Goal: Check status: Check status

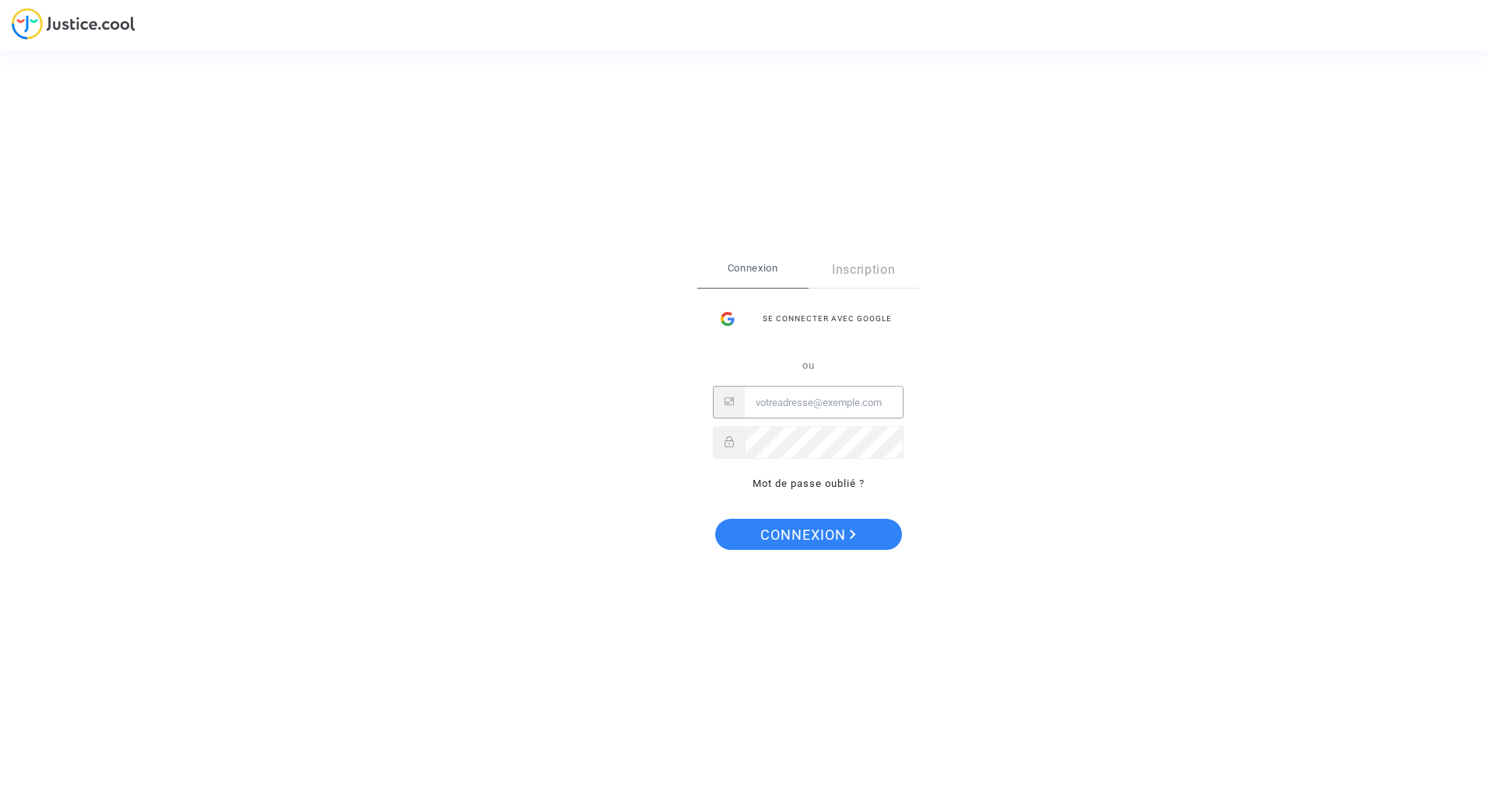
click at [777, 406] on input "Email" at bounding box center [824, 403] width 158 height 31
click at [776, 403] on input "Email" at bounding box center [824, 403] width 158 height 31
type input "[PERSON_NAME][EMAIL_ADDRESS][PERSON_NAME][DOMAIN_NAME]"
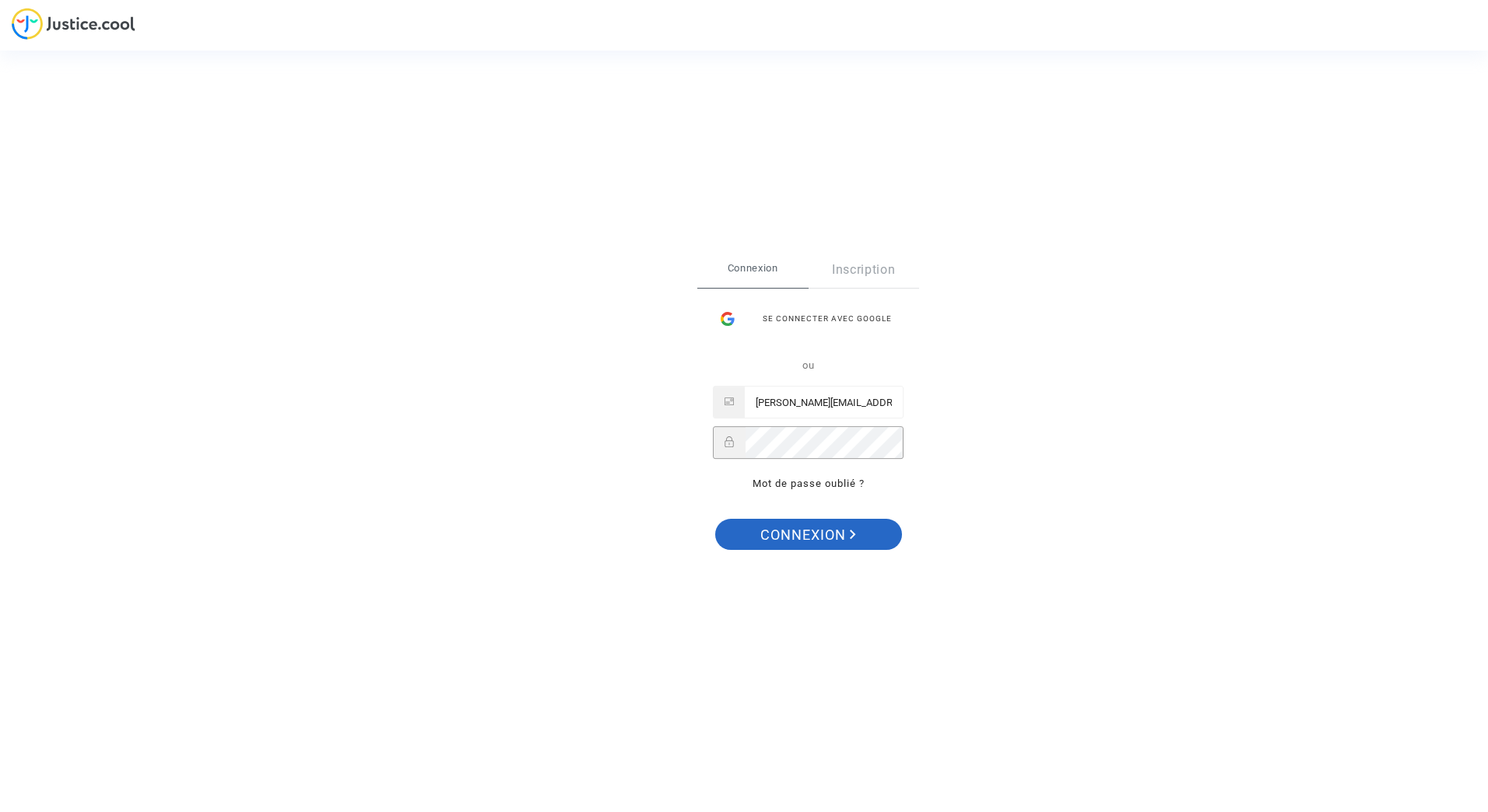
click at [810, 533] on span "Connexion" at bounding box center [808, 535] width 96 height 32
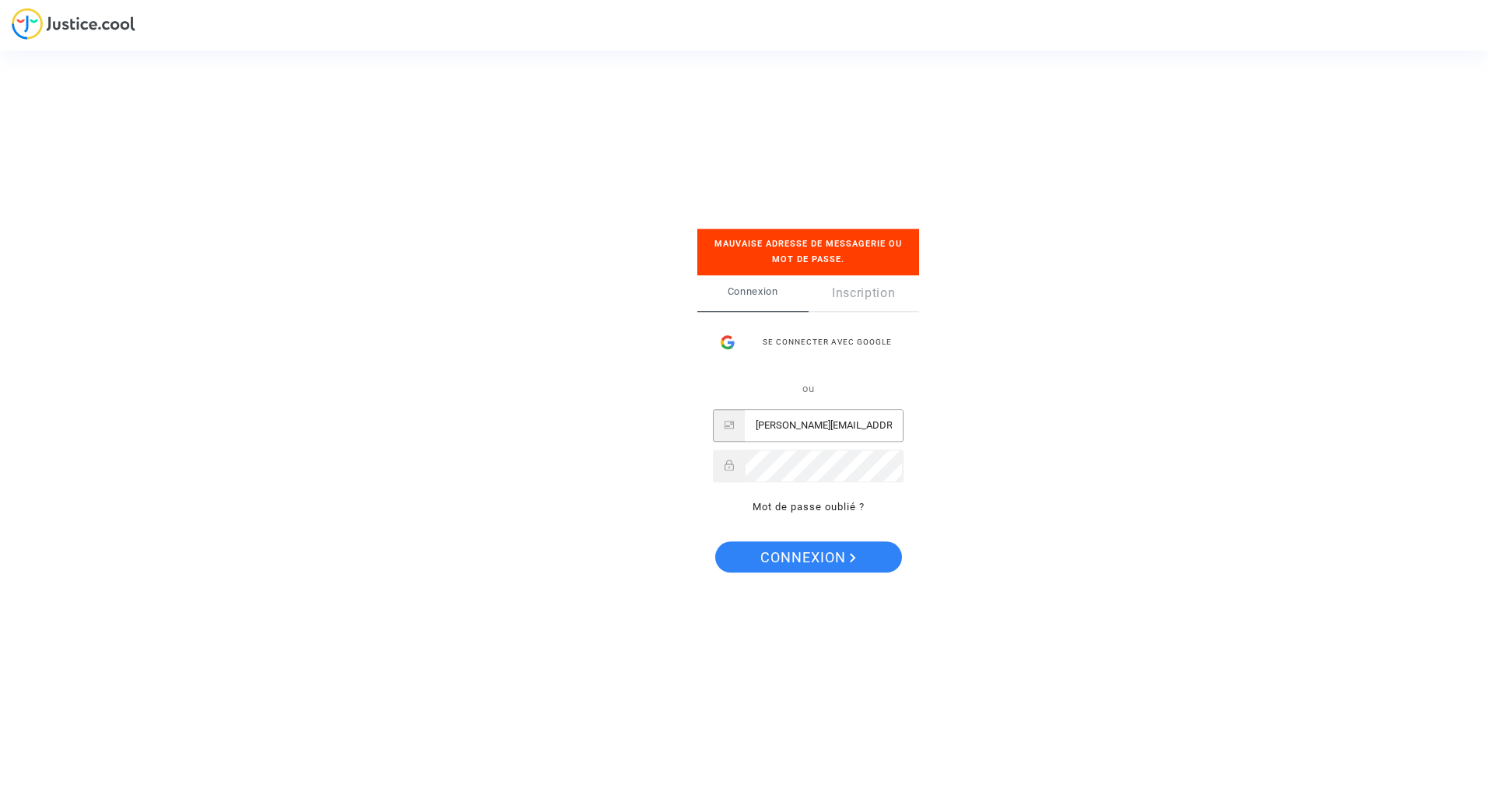
scroll to position [0, 25]
drag, startPoint x: 765, startPoint y: 423, endPoint x: 921, endPoint y: 443, distance: 157.3
click at [954, 435] on div "Se connecter Mauvaise adresse de messagerie ou mot de passe. Connexion Inscript…" at bounding box center [744, 406] width 1488 height 812
click at [703, 462] on div "Connexion Inscription Se connecter avec Google ou [PERSON_NAME][EMAIL_ADDRESS][…" at bounding box center [808, 404] width 222 height 257
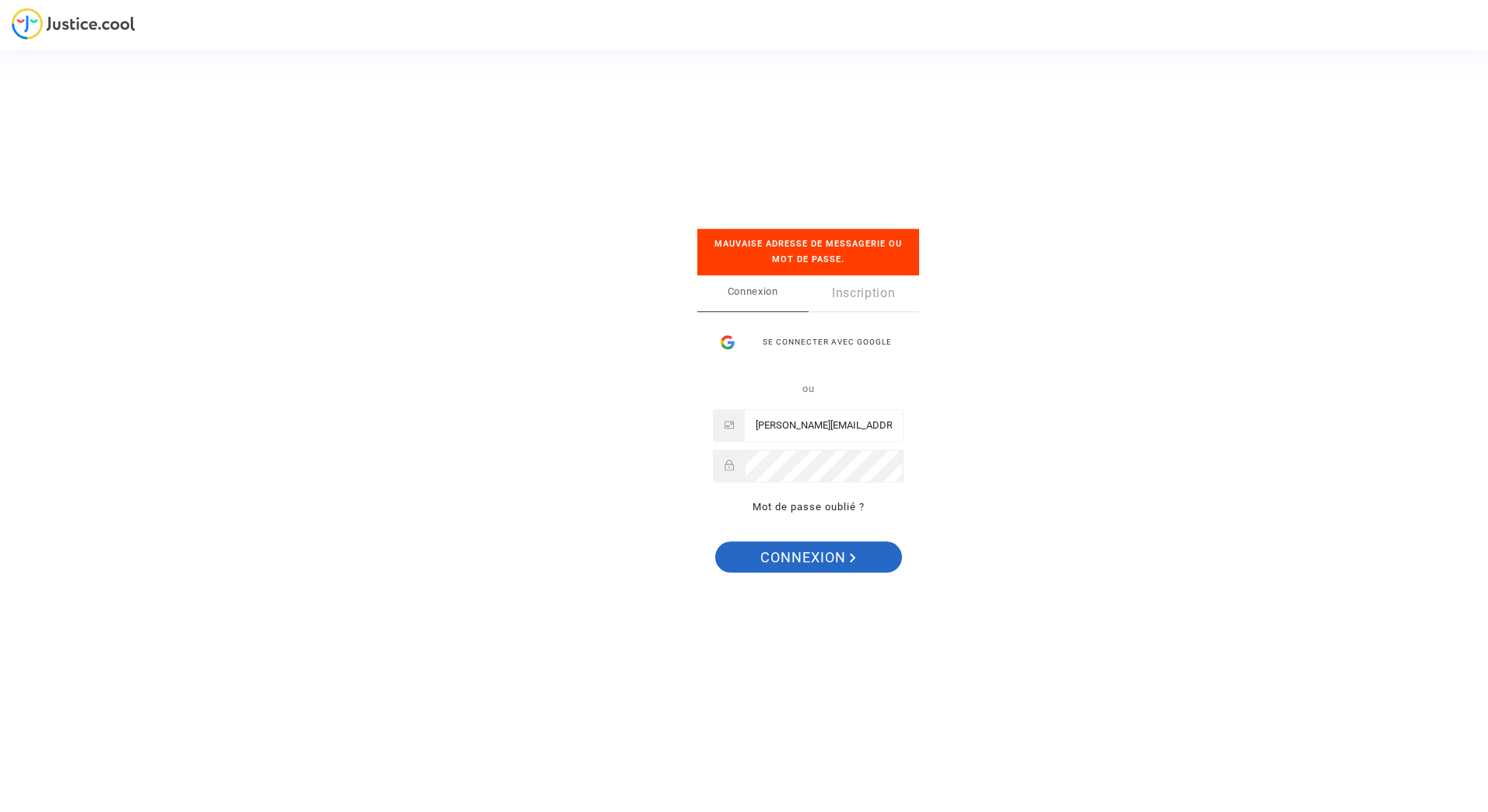
click at [786, 556] on span "Connexion" at bounding box center [808, 559] width 96 height 32
click at [804, 559] on span "Connexion" at bounding box center [808, 559] width 96 height 32
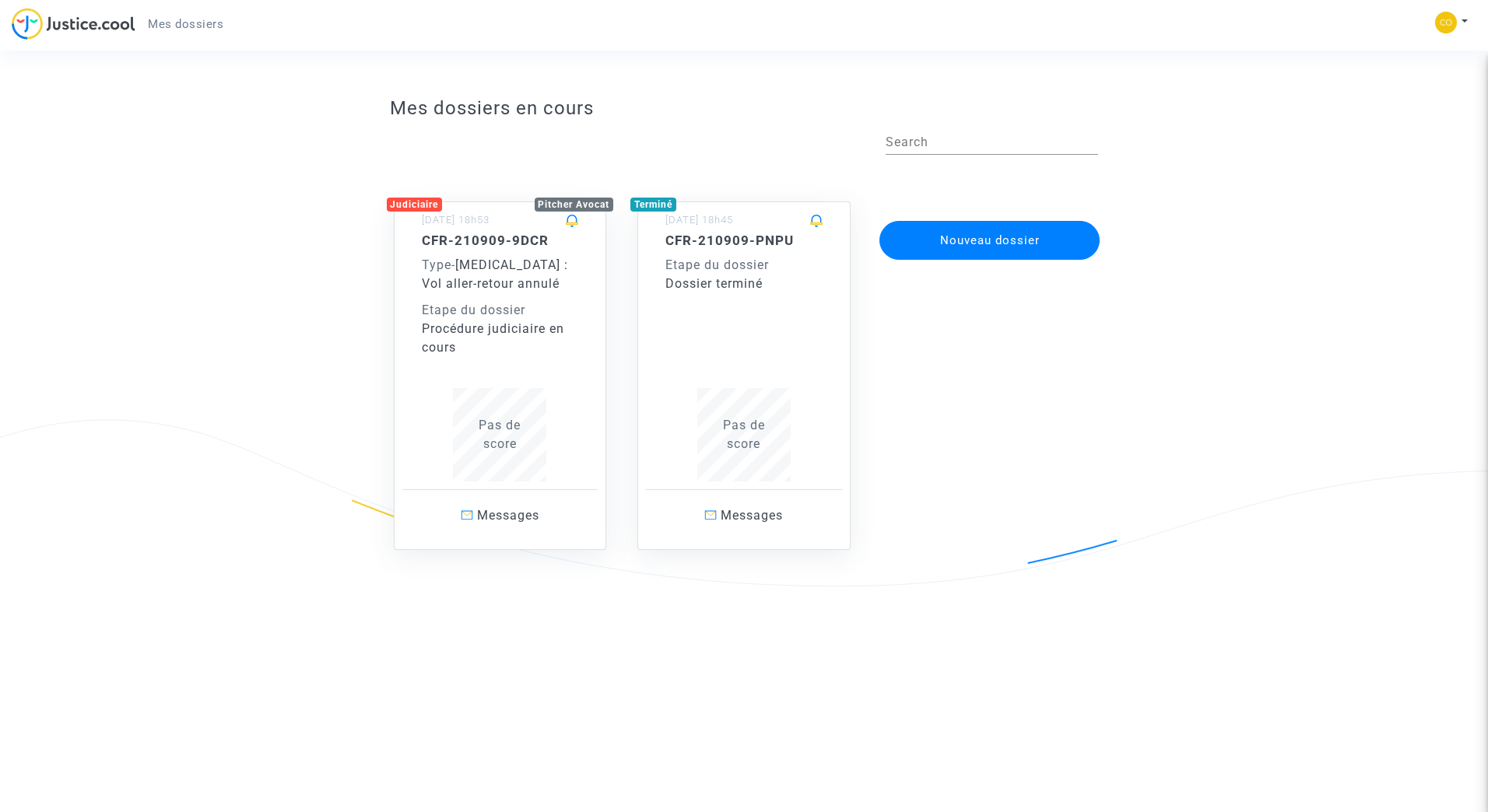
click at [478, 342] on div "Procédure judiciaire en cours" at bounding box center [500, 338] width 157 height 37
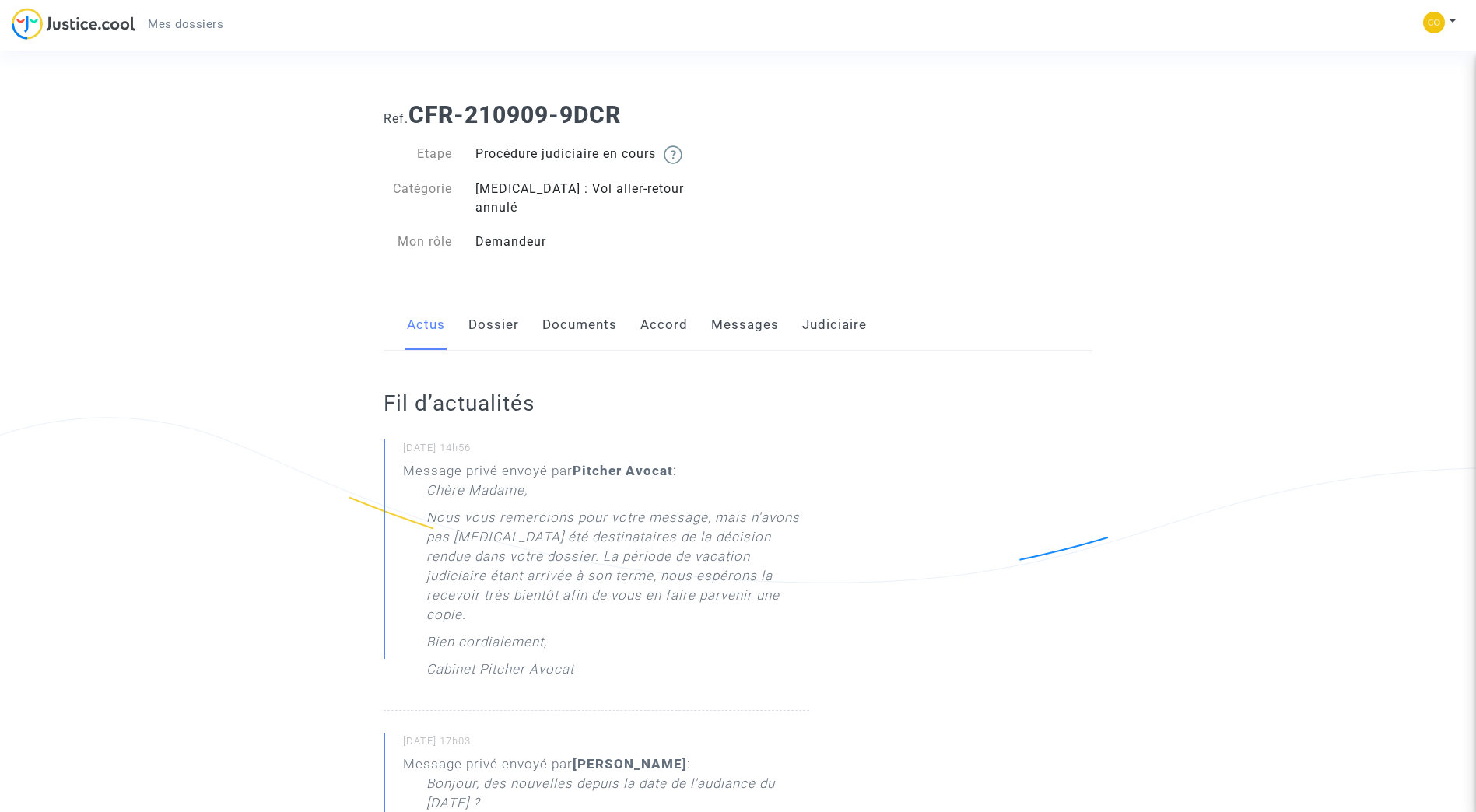
click at [493, 307] on link "Dossier" at bounding box center [493, 325] width 51 height 52
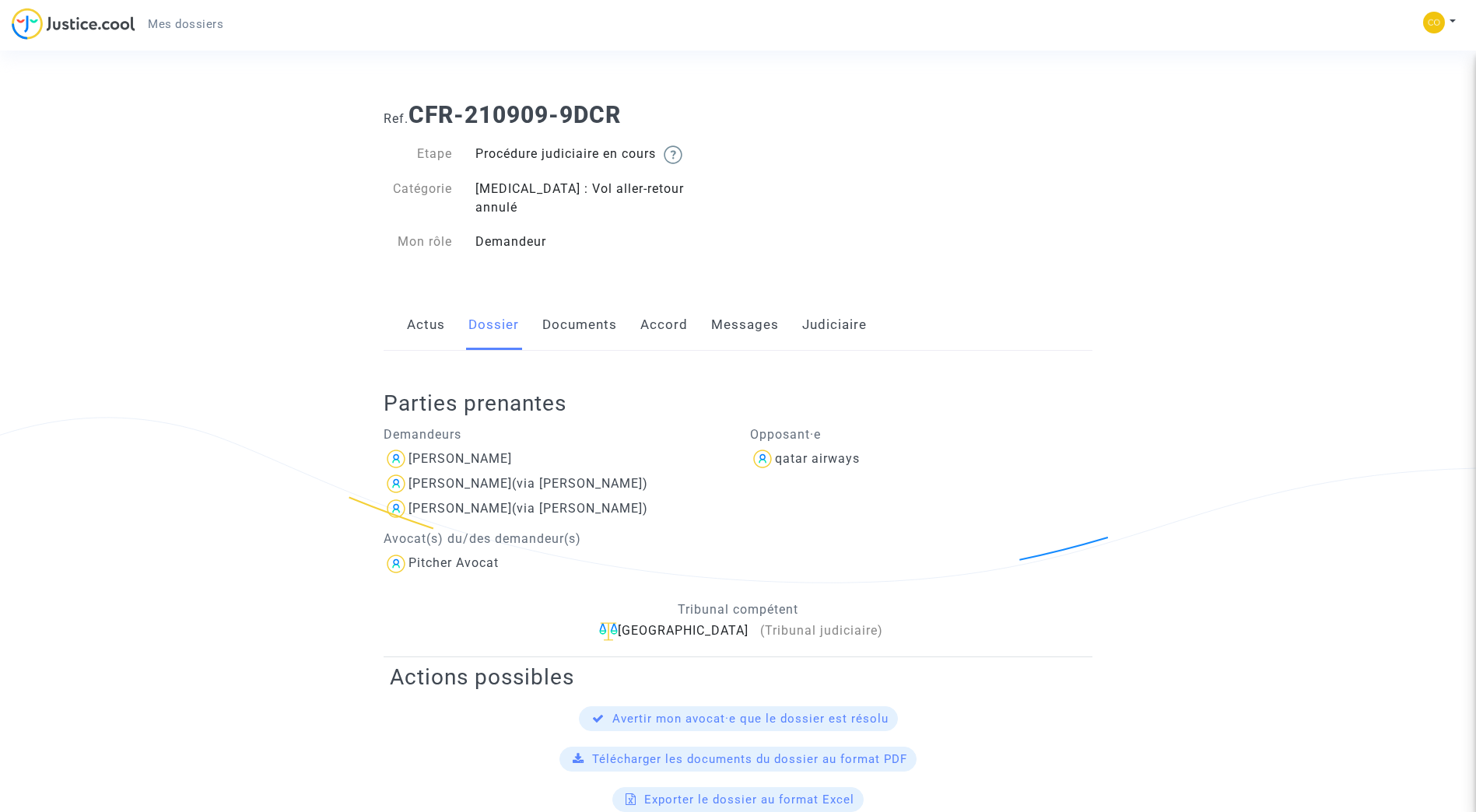
click at [568, 312] on link "Documents" at bounding box center [580, 325] width 75 height 52
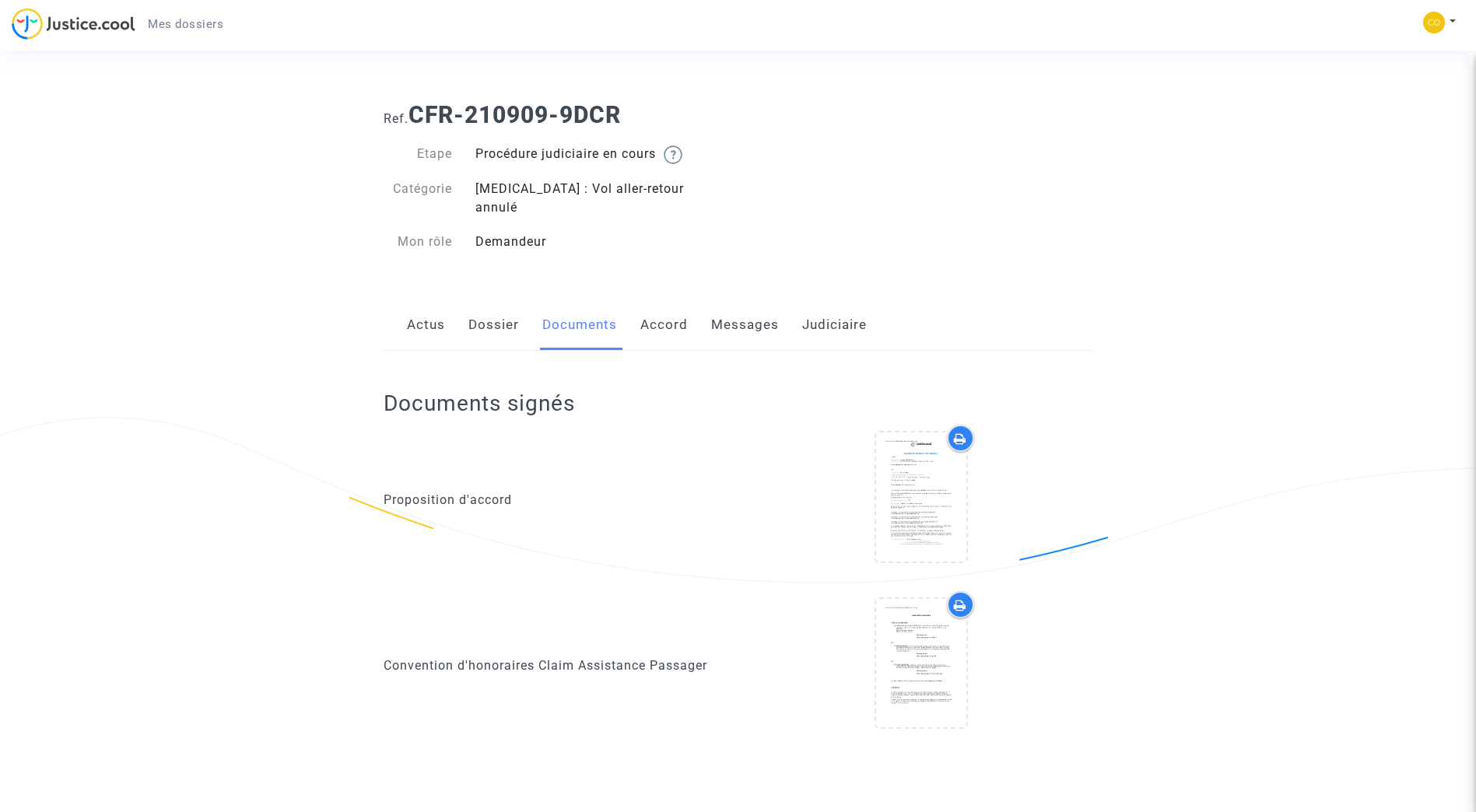
click at [499, 314] on link "Dossier" at bounding box center [493, 325] width 51 height 52
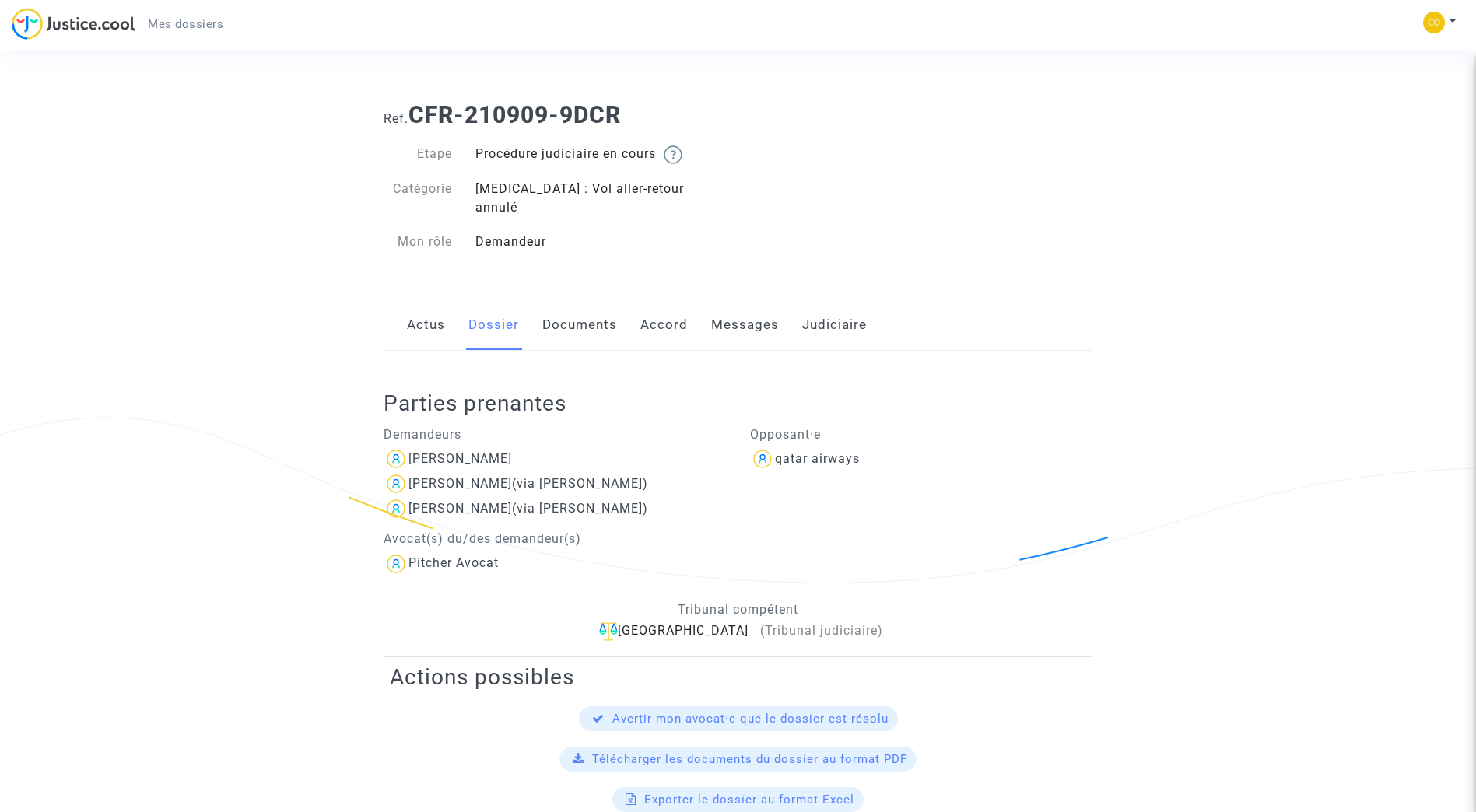
click at [678, 312] on link "Accord" at bounding box center [664, 325] width 48 height 52
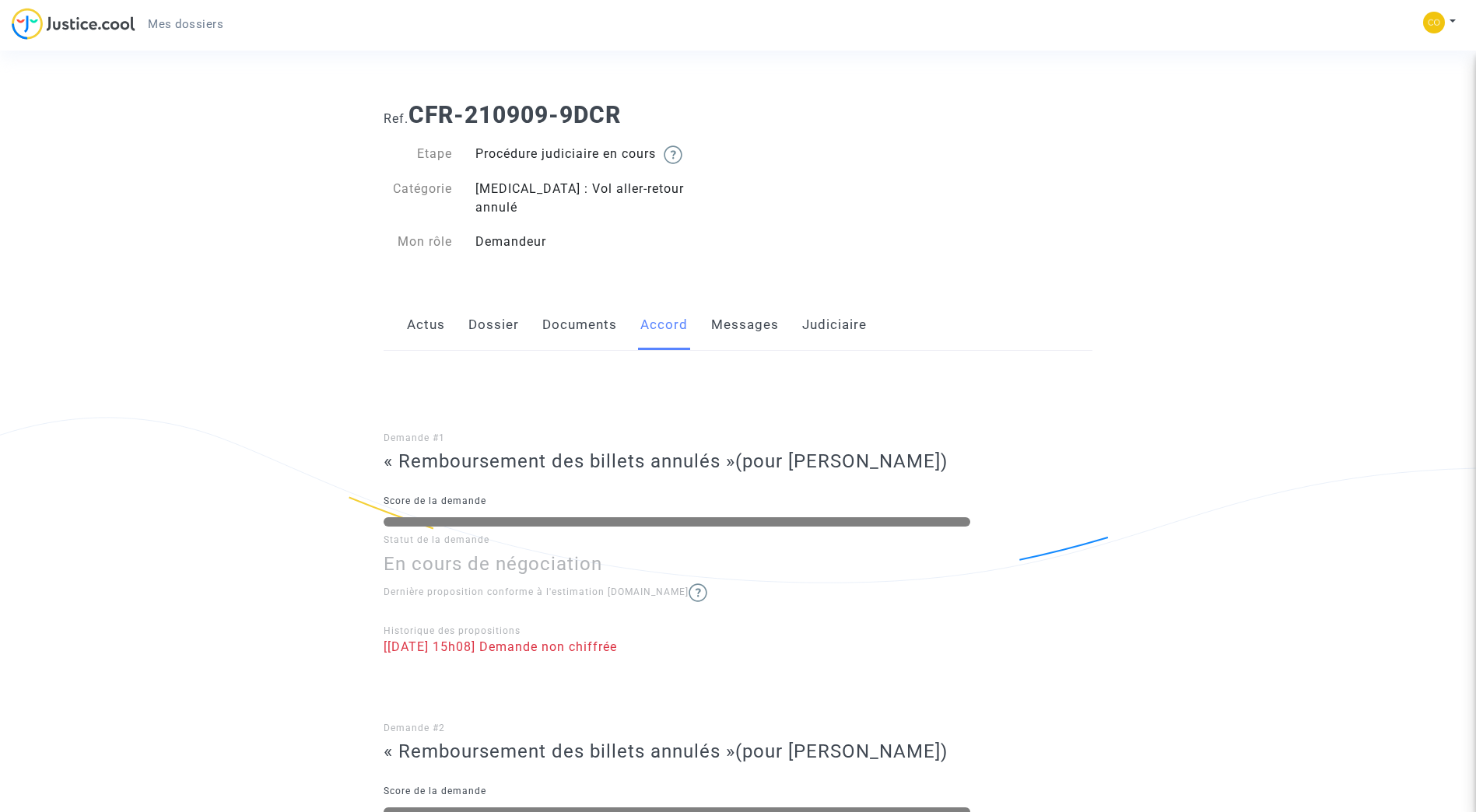
click at [736, 310] on link "Messages" at bounding box center [745, 325] width 68 height 52
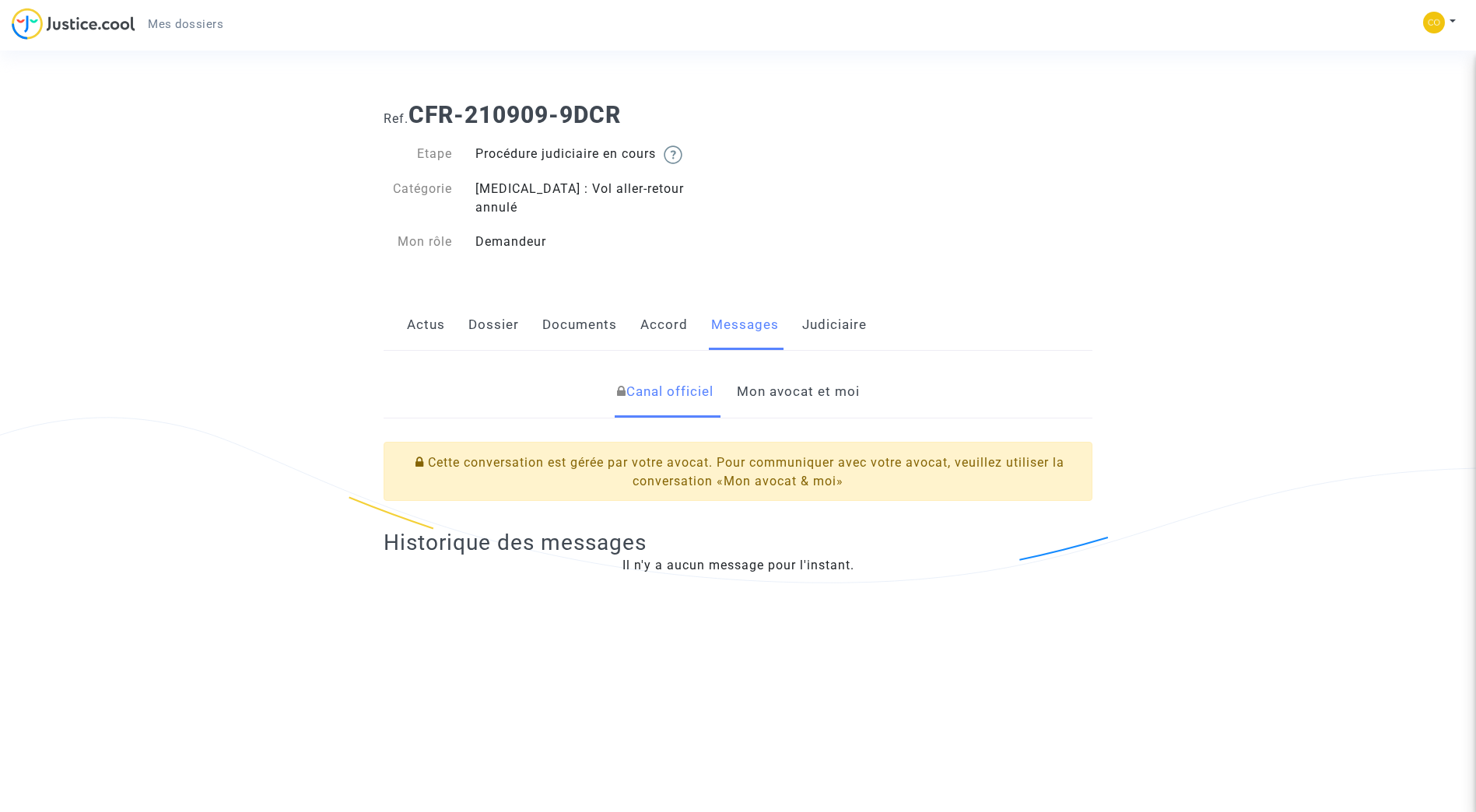
click at [824, 308] on link "Judiciaire" at bounding box center [835, 325] width 65 height 52
